Goal: Task Accomplishment & Management: Manage account settings

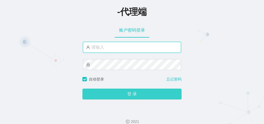
type input "zhadan666"
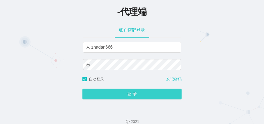
click at [131, 96] on button "登 录" at bounding box center [132, 94] width 99 height 11
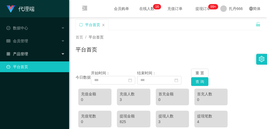
click at [25, 54] on font "产品管理" at bounding box center [20, 54] width 15 height 4
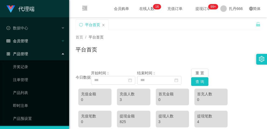
click at [26, 45] on div "会员管理" at bounding box center [34, 41] width 69 height 11
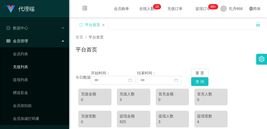
click at [23, 69] on link "充值列表" at bounding box center [39, 67] width 52 height 11
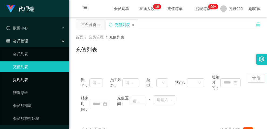
click at [26, 81] on link "提现列表" at bounding box center [39, 79] width 52 height 11
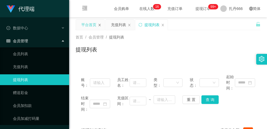
click at [99, 24] on icon "图标： 关闭" at bounding box center [99, 24] width 3 height 3
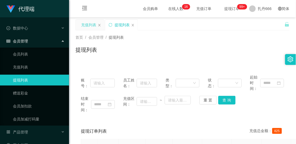
click at [93, 25] on div "充值列表" at bounding box center [88, 25] width 15 height 10
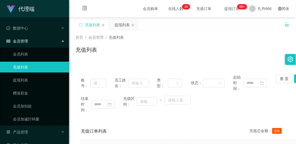
click at [90, 26] on div "充值列表" at bounding box center [92, 25] width 15 height 10
click at [121, 26] on div "提现列表" at bounding box center [122, 25] width 15 height 10
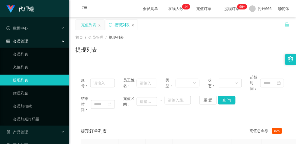
click at [90, 26] on div "充值列表" at bounding box center [88, 25] width 15 height 10
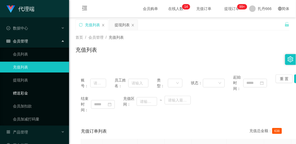
click at [22, 95] on link "赠送彩金" at bounding box center [39, 92] width 52 height 11
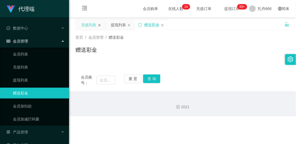
click at [98, 26] on icon "图标： 关闭" at bounding box center [99, 24] width 3 height 3
drag, startPoint x: 25, startPoint y: 80, endPoint x: 39, endPoint y: 75, distance: 14.9
click at [25, 80] on link "提现列表" at bounding box center [39, 79] width 52 height 11
